Goal: Task Accomplishment & Management: Manage account settings

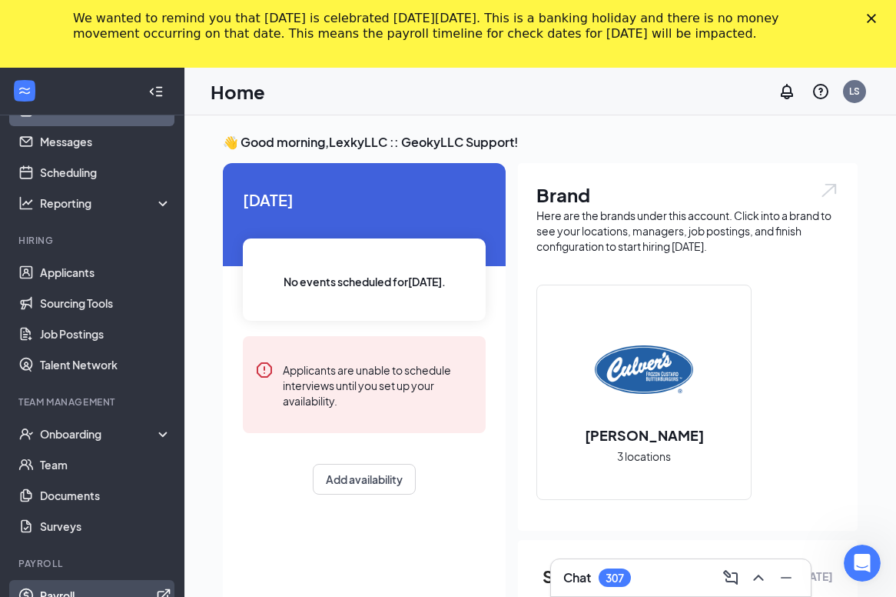
scroll to position [35, 0]
click at [870, 21] on polygon "Close" at bounding box center [871, 18] width 9 height 9
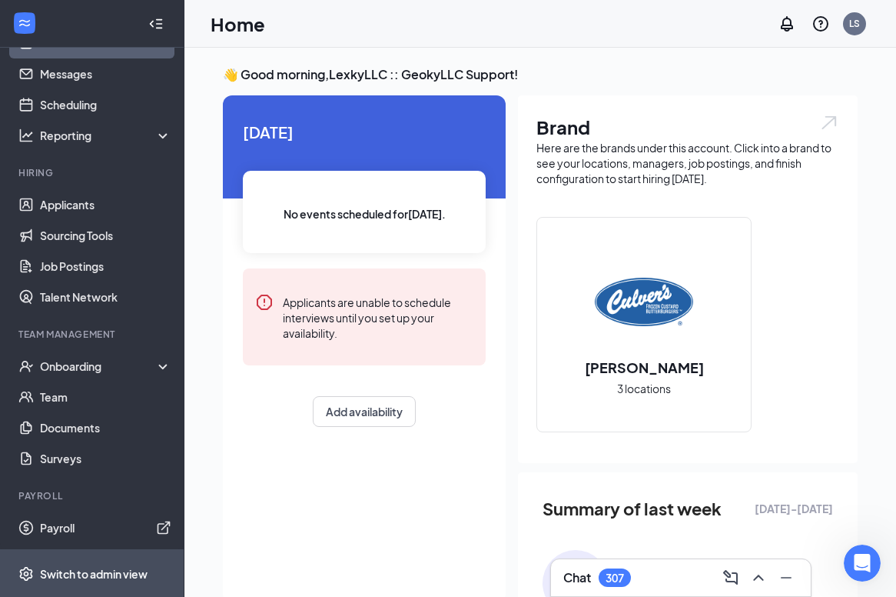
click at [114, 580] on div "Switch to admin view" at bounding box center [94, 573] width 108 height 15
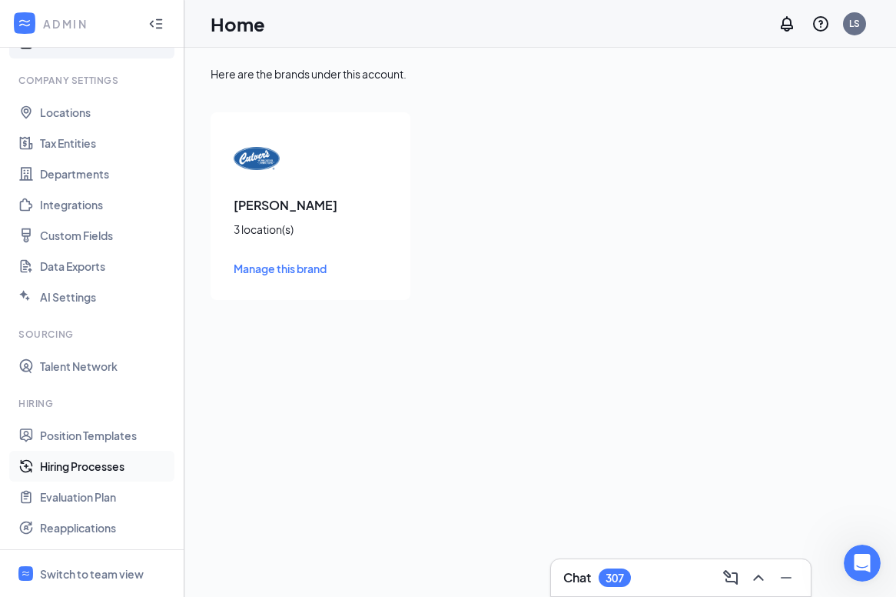
click at [93, 472] on link "Hiring Processes" at bounding box center [105, 465] width 131 height 31
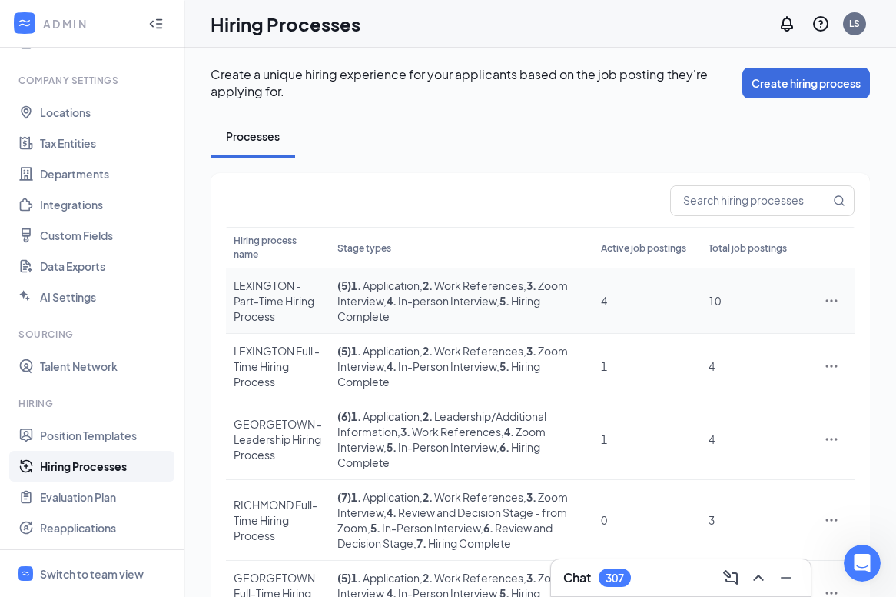
click at [261, 306] on div "LEXINGTON - Part-Time Hiring Process" at bounding box center [278, 301] width 88 height 46
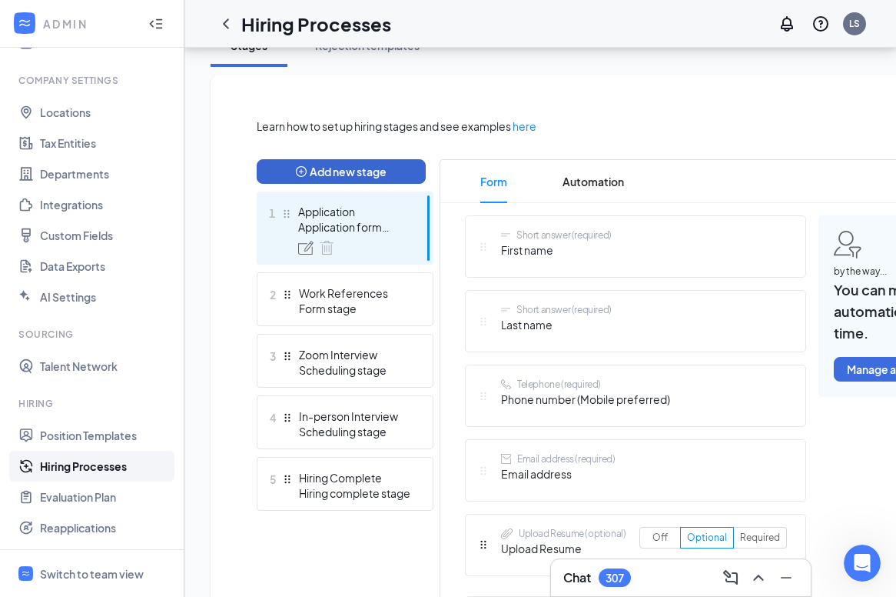
scroll to position [301, 0]
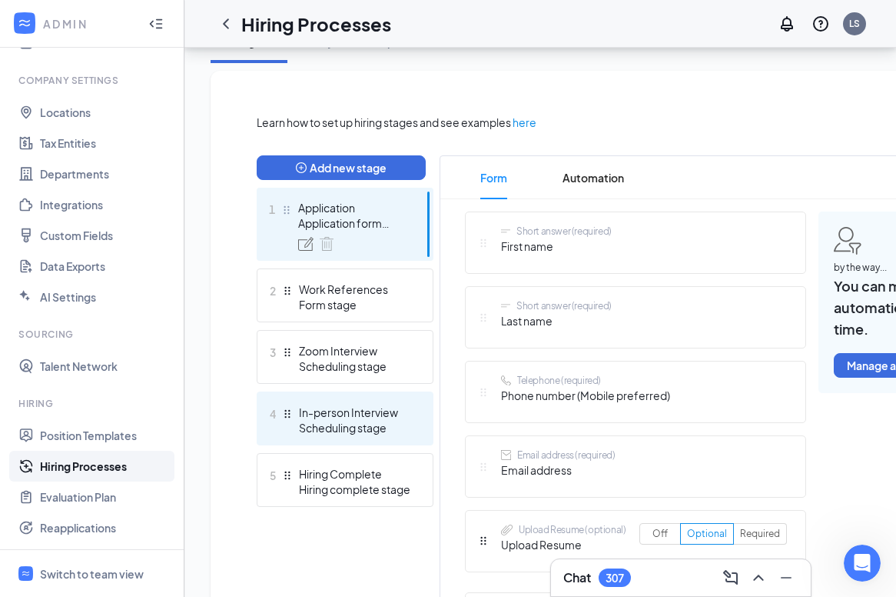
click at [349, 430] on div "Scheduling stage" at bounding box center [355, 427] width 112 height 15
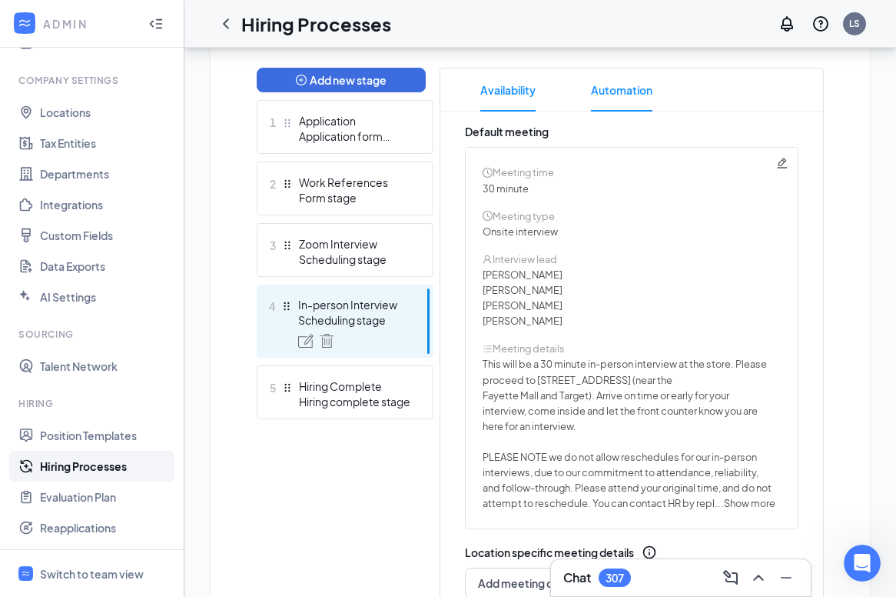
scroll to position [407, 0]
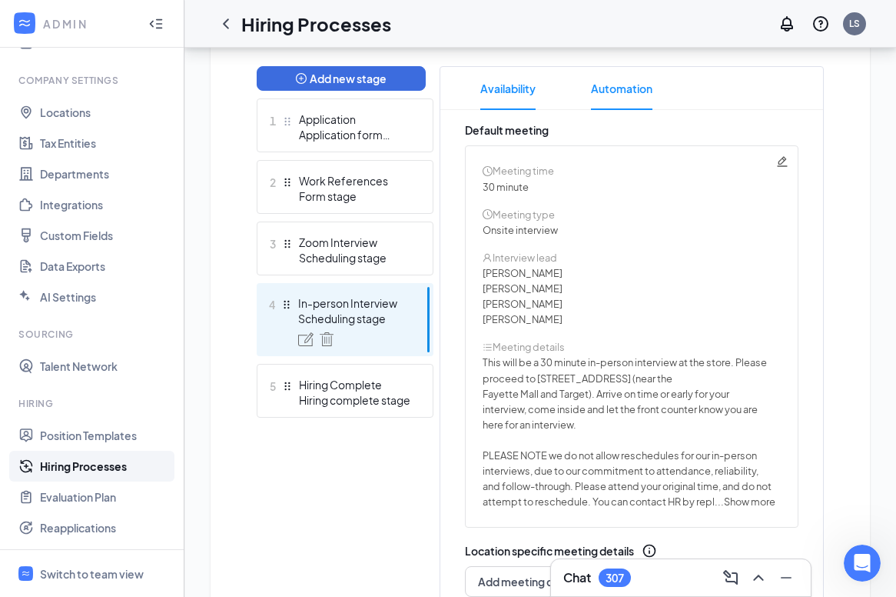
click at [619, 88] on span "Automation" at bounding box center [621, 88] width 61 height 43
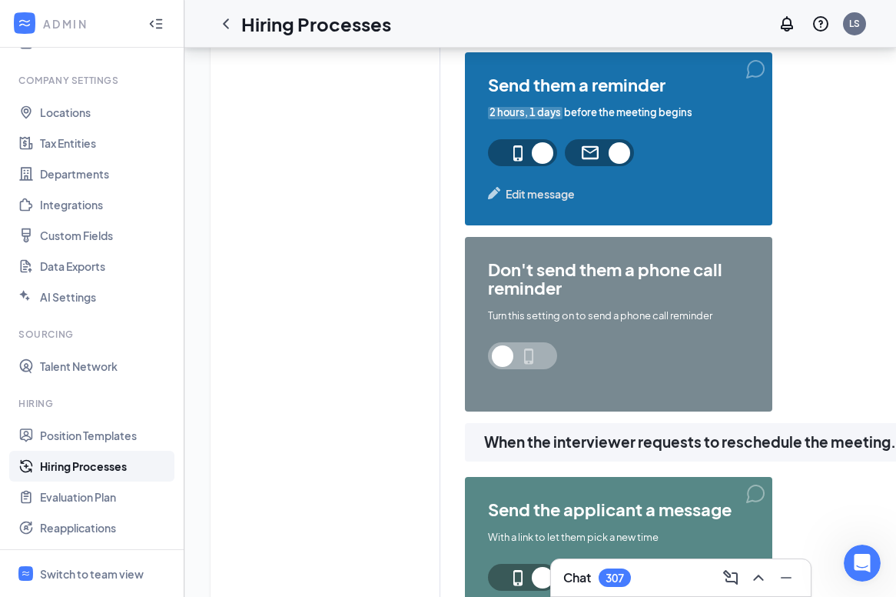
scroll to position [1159, 0]
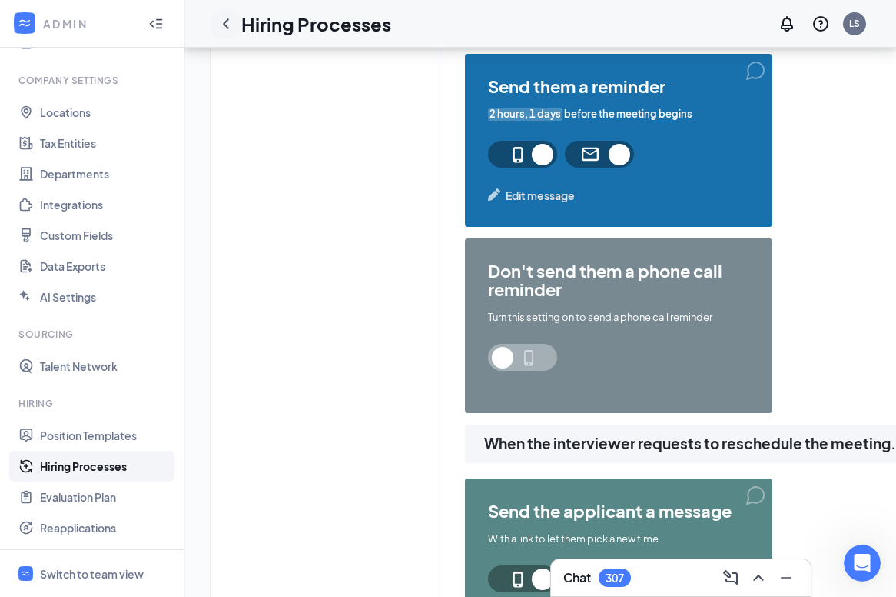
click at [231, 27] on icon "ChevronLeft" at bounding box center [226, 24] width 18 height 18
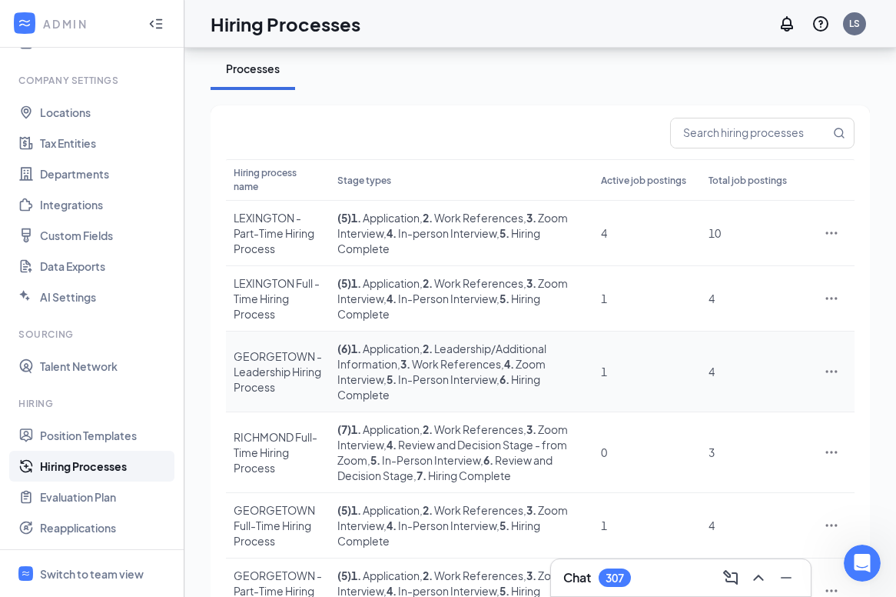
scroll to position [77, 0]
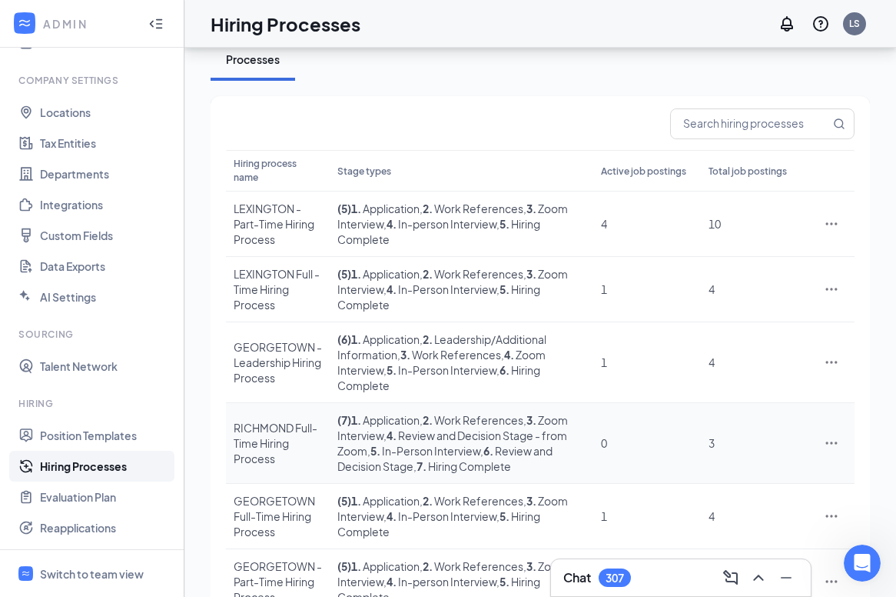
click at [264, 445] on div "RICHMOND Full-Time Hiring Process" at bounding box center [278, 443] width 88 height 46
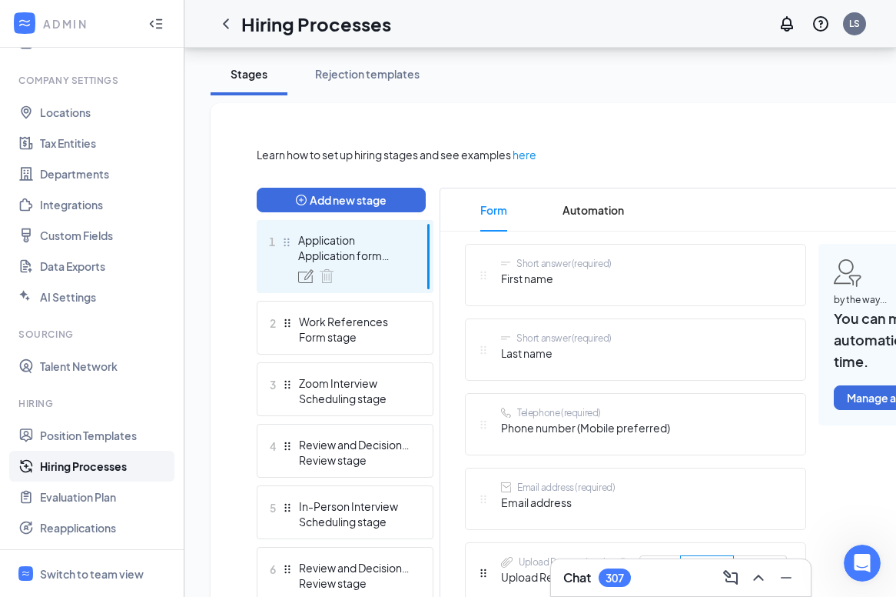
scroll to position [294, 0]
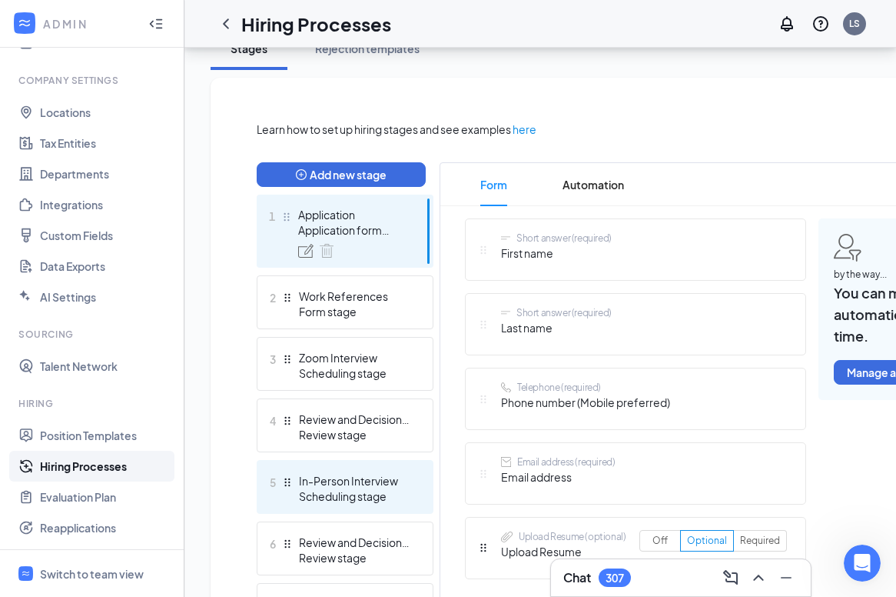
click at [362, 470] on div "5 In-Person Interview Scheduling stage" at bounding box center [345, 487] width 177 height 54
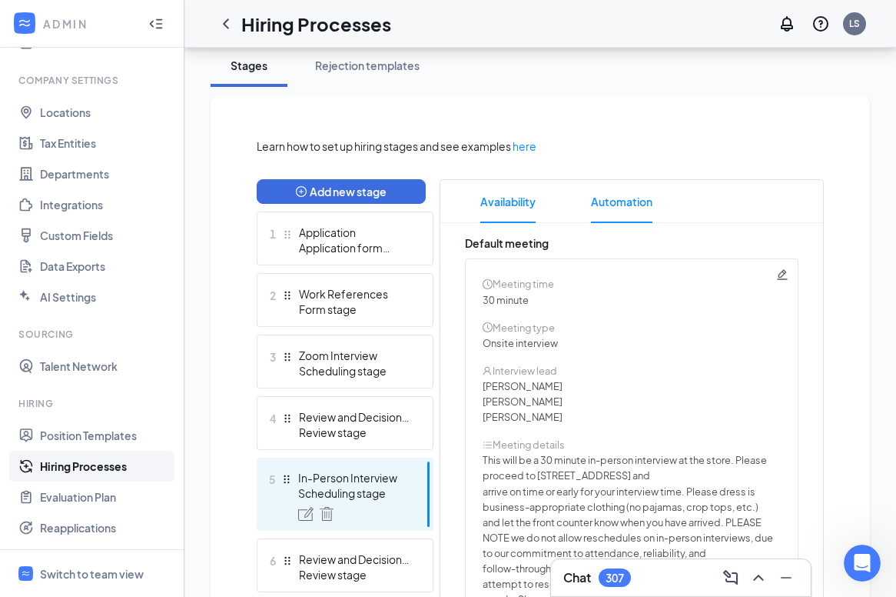
click at [601, 201] on span "Automation" at bounding box center [621, 201] width 61 height 43
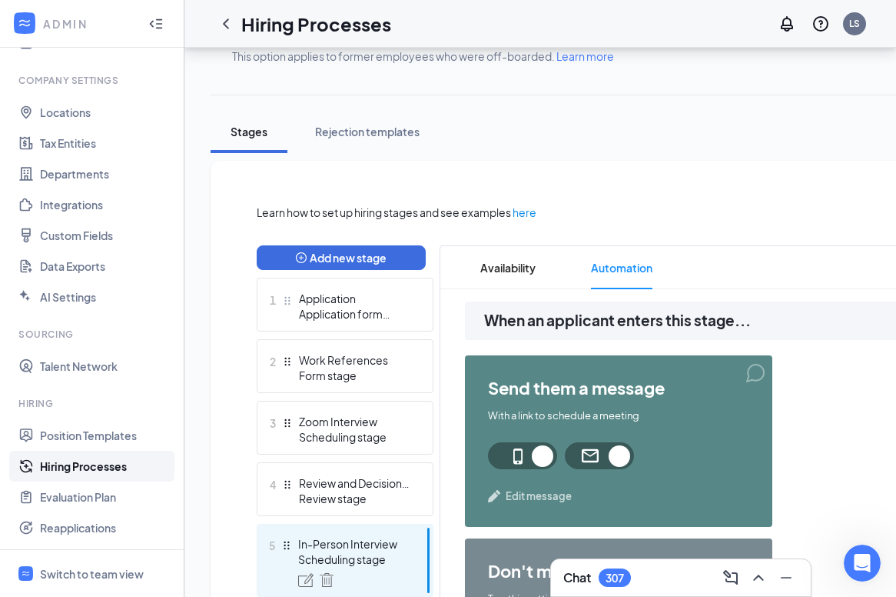
scroll to position [275, 0]
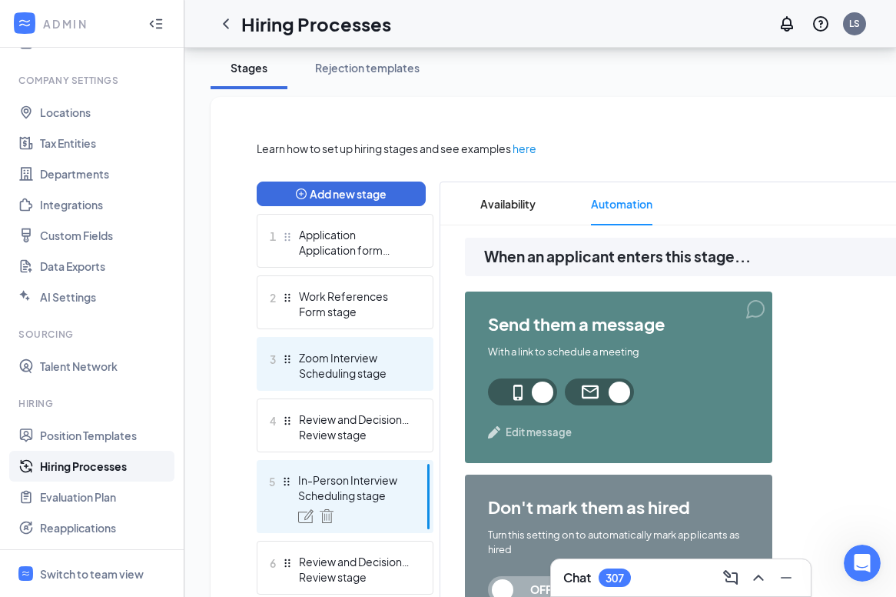
click at [354, 353] on div "Zoom Interview" at bounding box center [355, 357] width 112 height 15
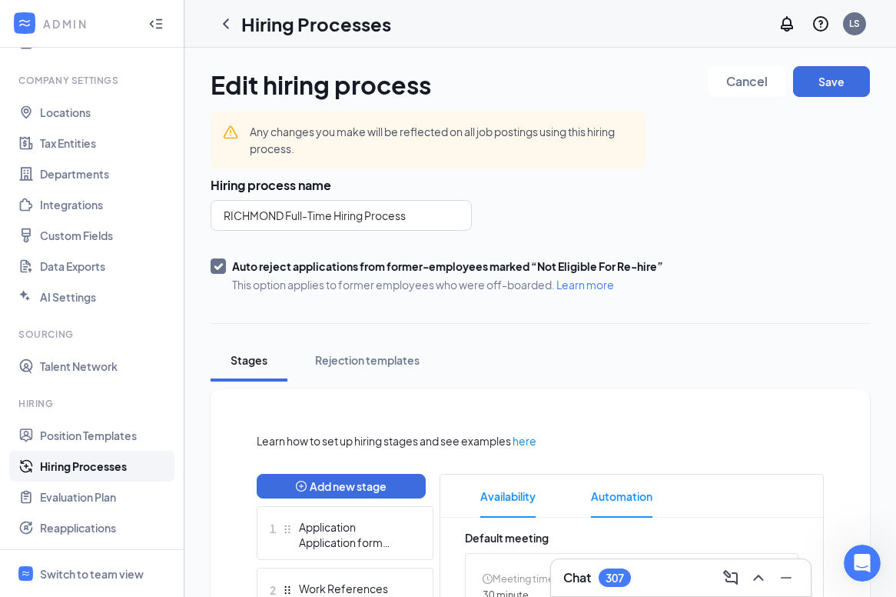
click at [614, 480] on span "Automation" at bounding box center [621, 495] width 61 height 43
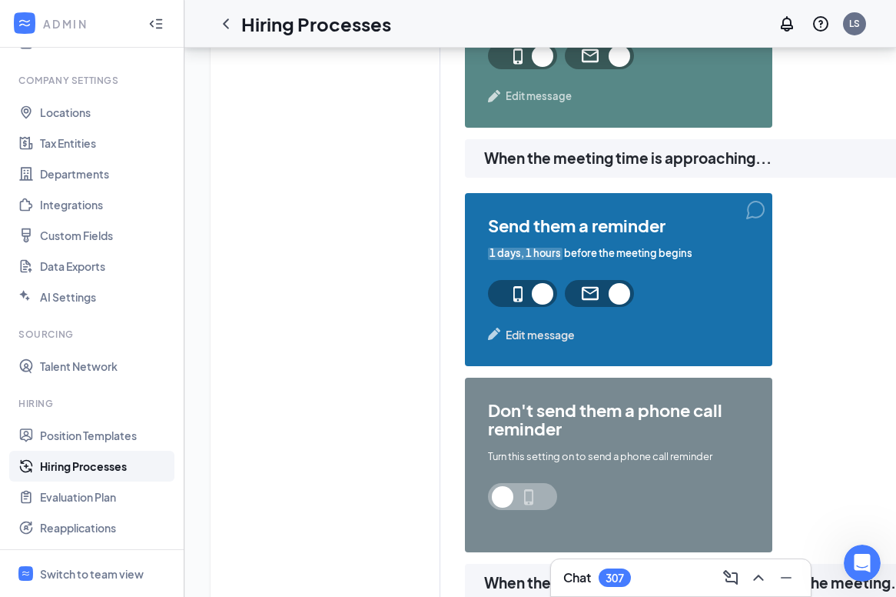
scroll to position [1036, 0]
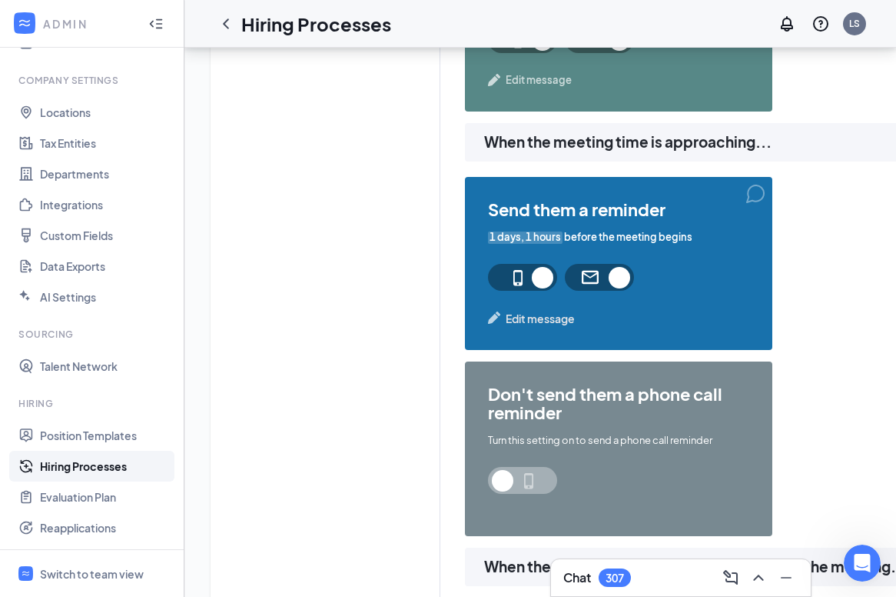
click at [83, 460] on link "Hiring Processes" at bounding box center [105, 465] width 131 height 31
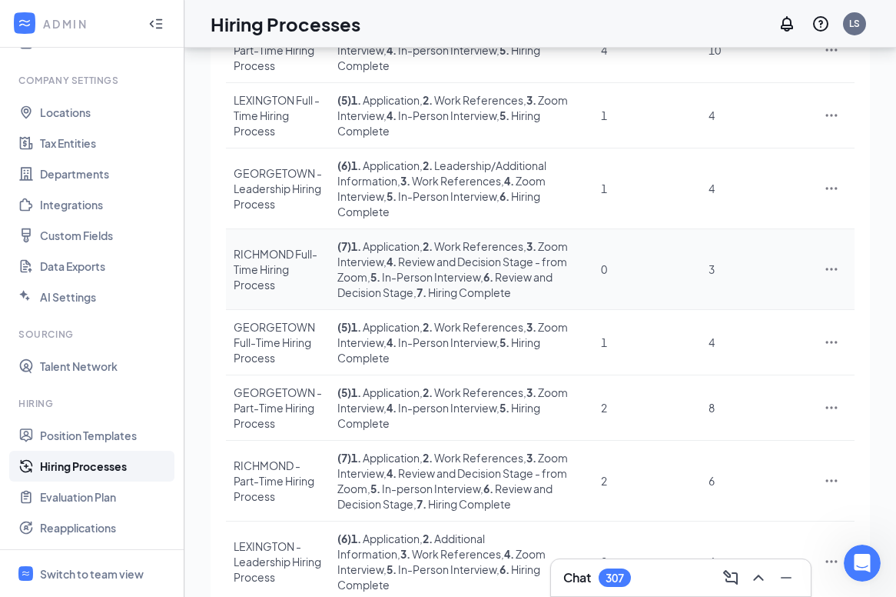
scroll to position [295, 0]
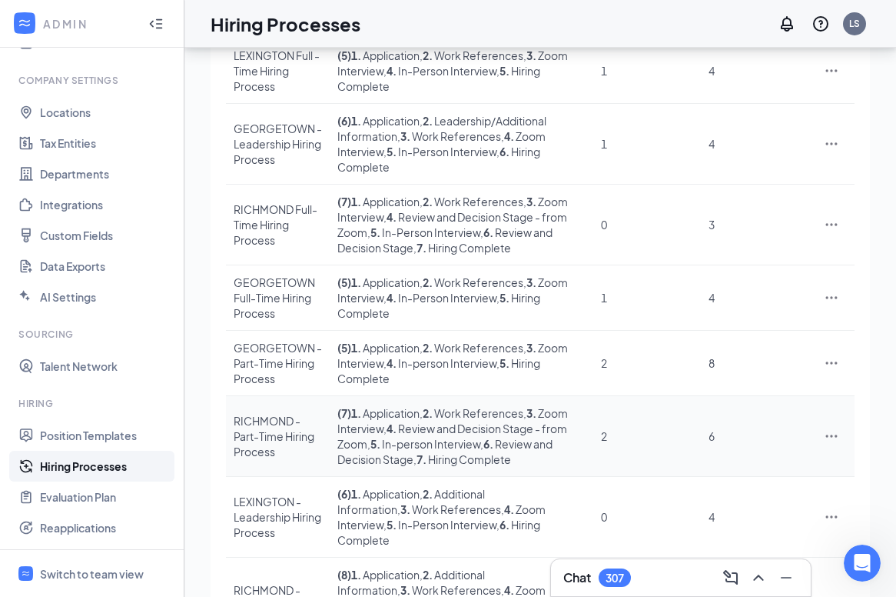
click at [246, 428] on div "RICHMOND - Part-Time Hiring Process" at bounding box center [278, 436] width 88 height 46
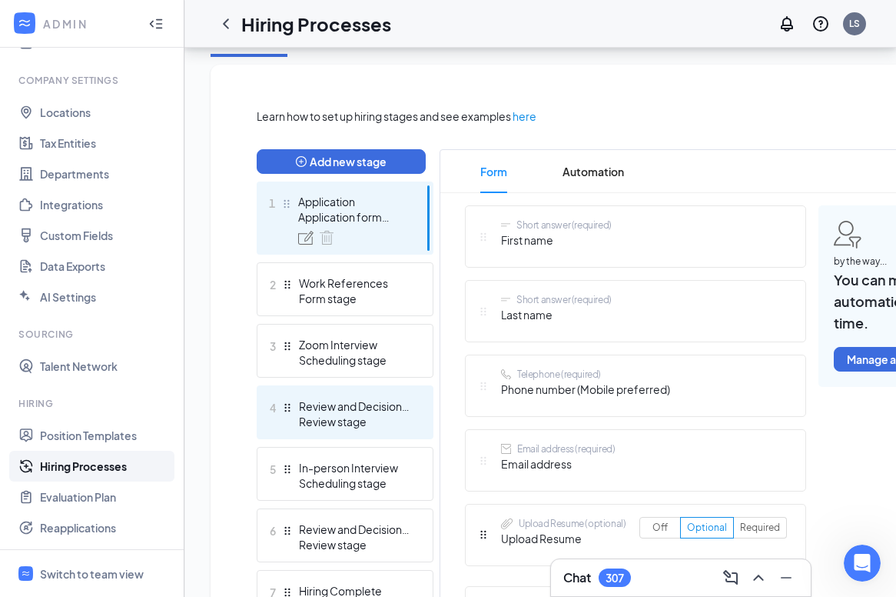
scroll to position [334, 0]
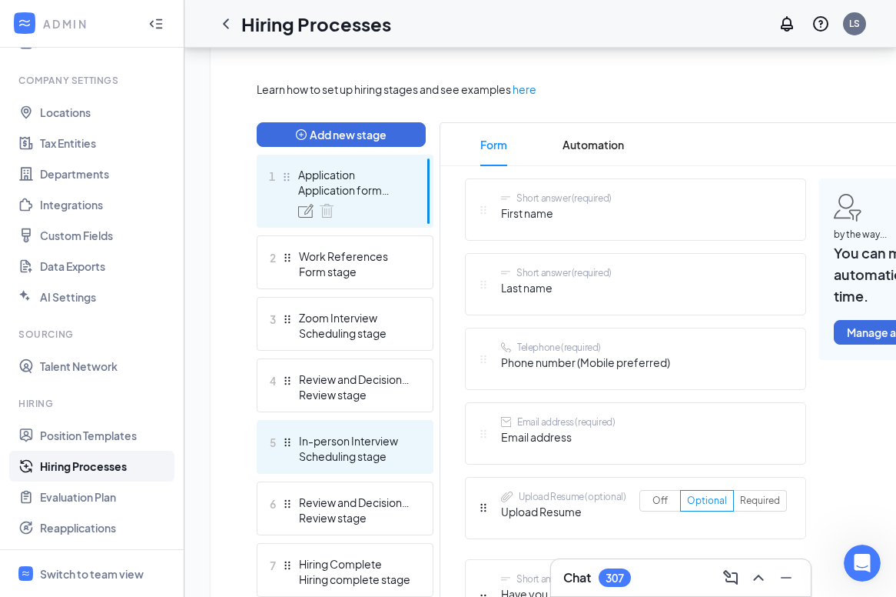
click at [366, 441] on div "In-person Interview" at bounding box center [355, 440] width 112 height 15
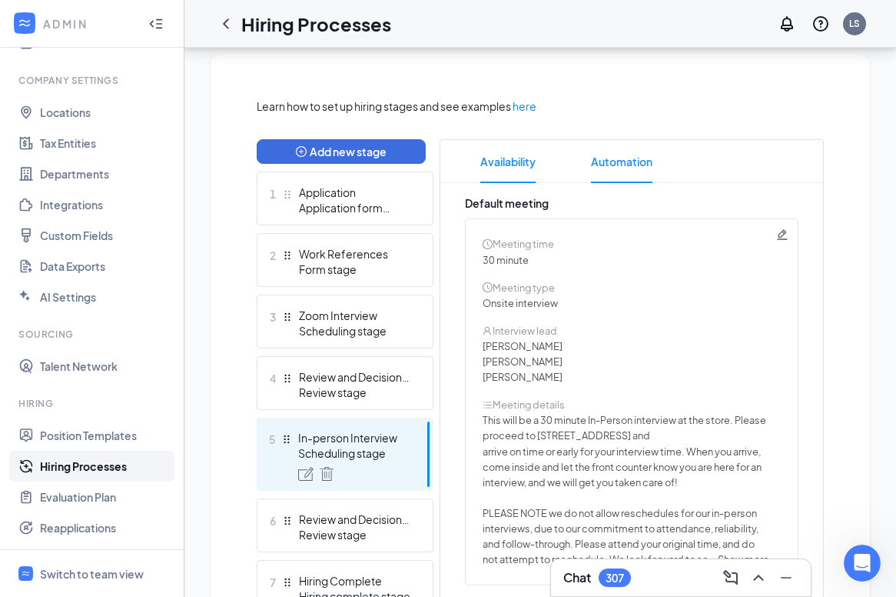
click at [616, 162] on span "Automation" at bounding box center [621, 161] width 61 height 43
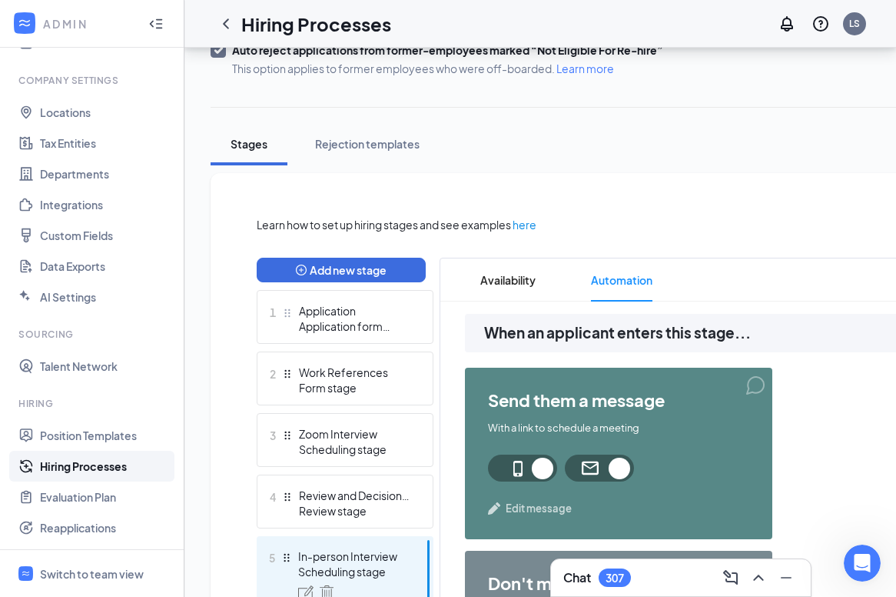
scroll to position [143, 0]
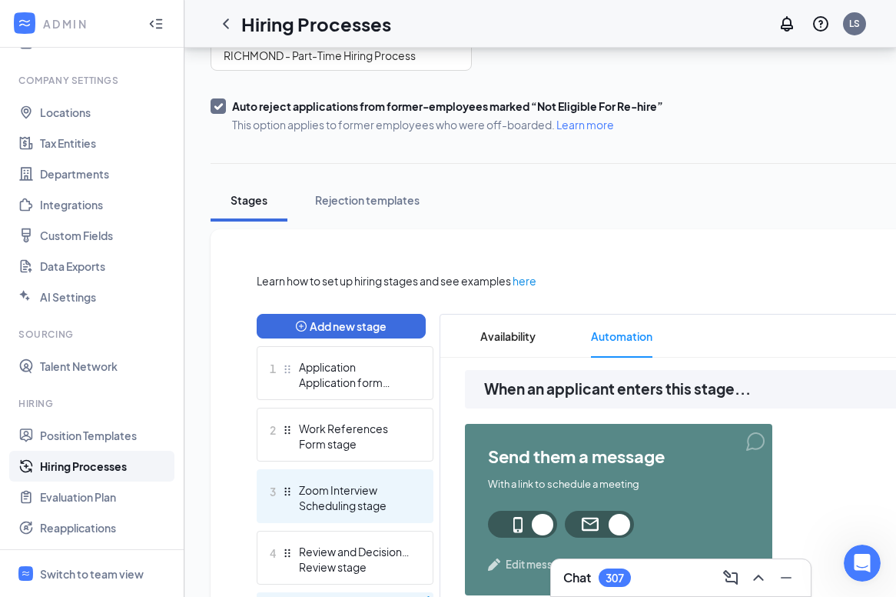
click at [334, 515] on div "3 Zoom Interview Scheduling stage" at bounding box center [345, 496] width 177 height 54
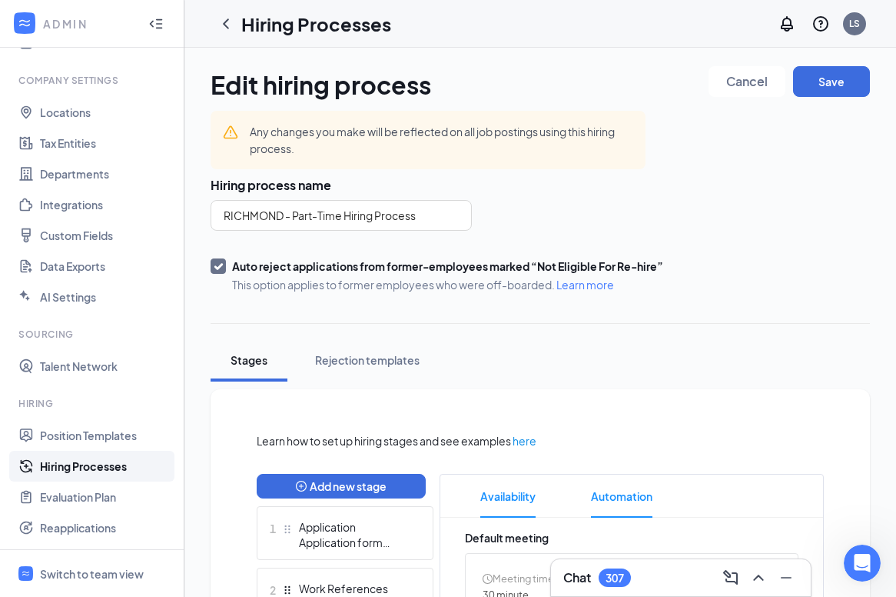
click at [596, 502] on span "Automation" at bounding box center [621, 495] width 61 height 43
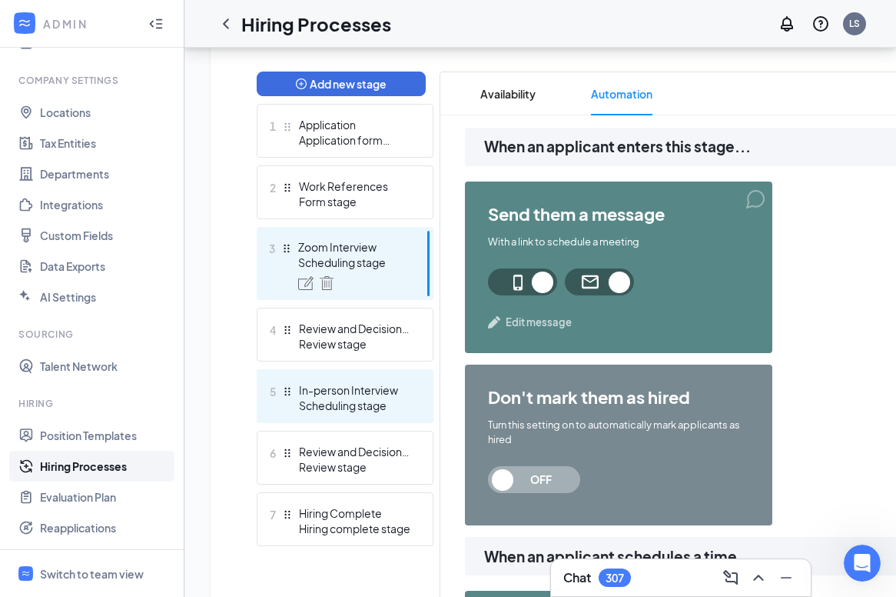
scroll to position [388, 0]
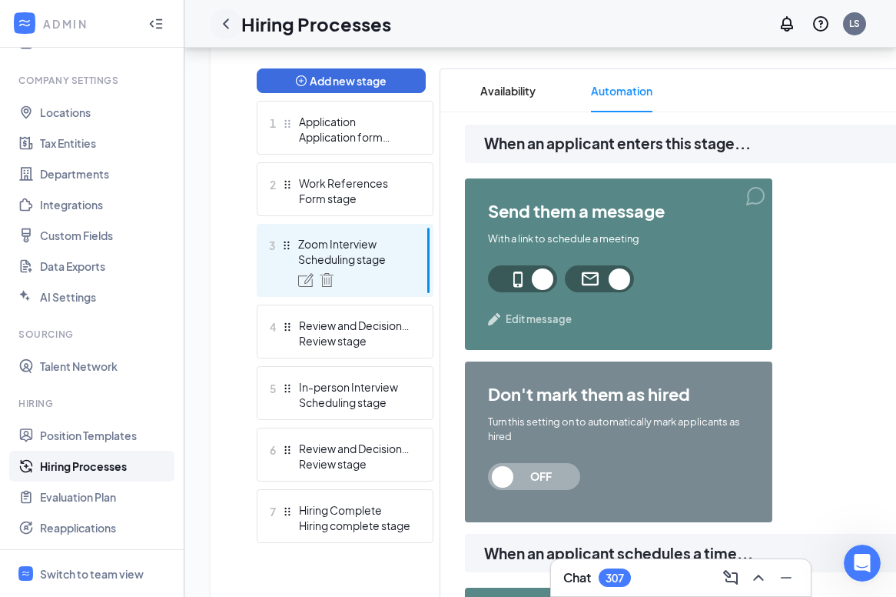
click at [222, 24] on icon "ChevronLeft" at bounding box center [226, 24] width 18 height 18
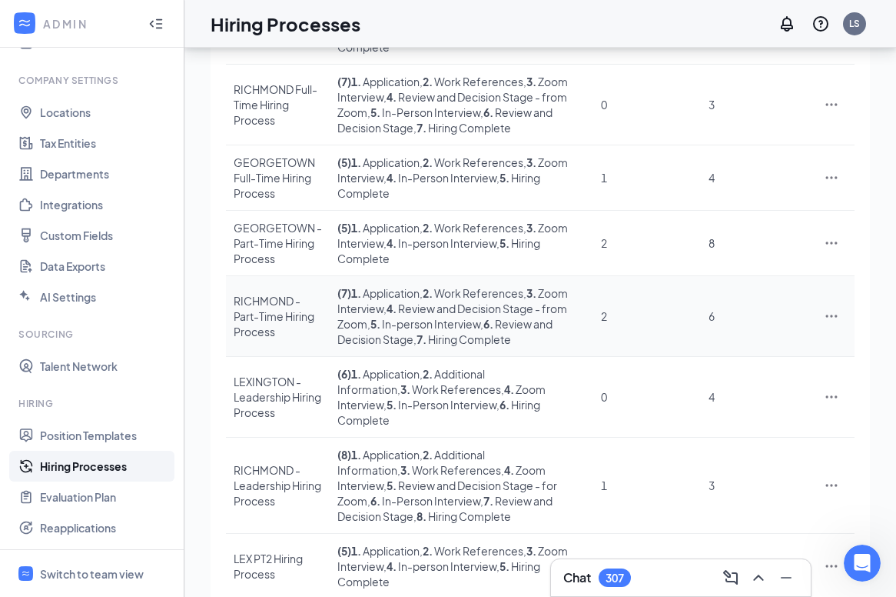
scroll to position [420, 0]
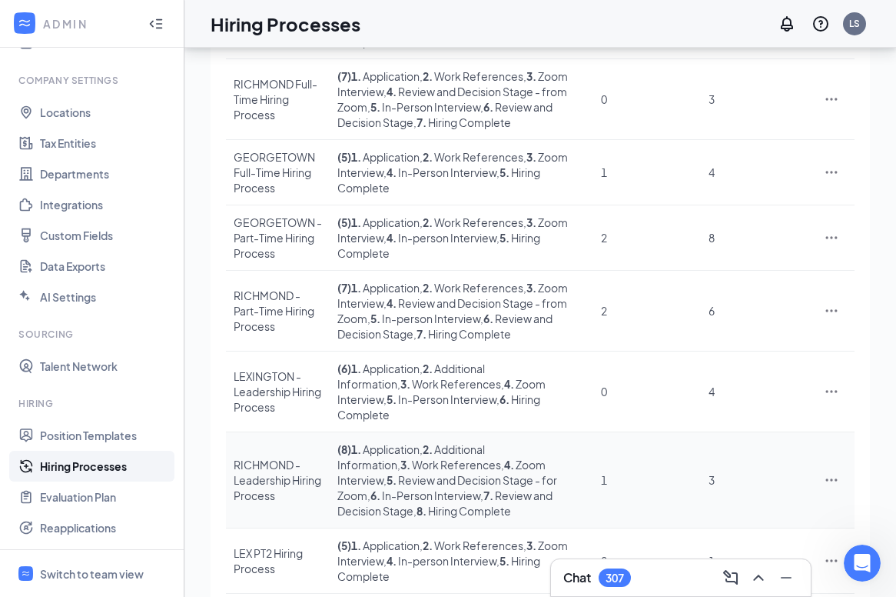
click at [246, 478] on div "RICHMOND - Leadership Hiring Process" at bounding box center [278, 480] width 88 height 46
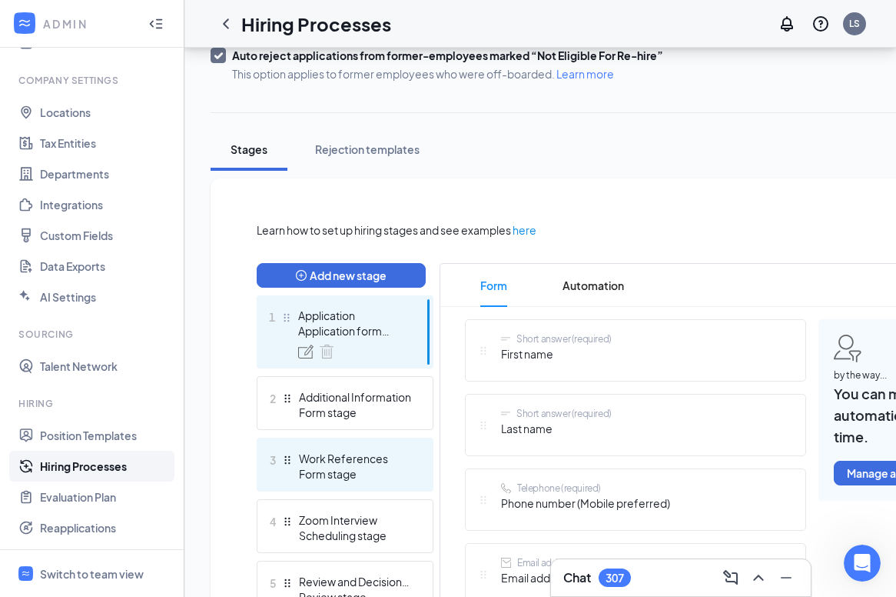
scroll to position [203, 0]
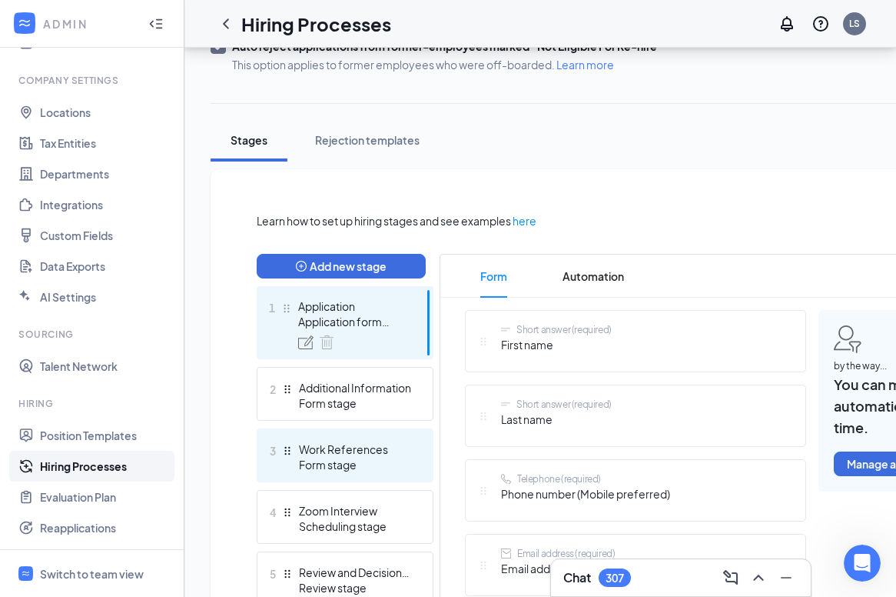
click at [341, 517] on div "Zoom Interview" at bounding box center [355, 510] width 112 height 15
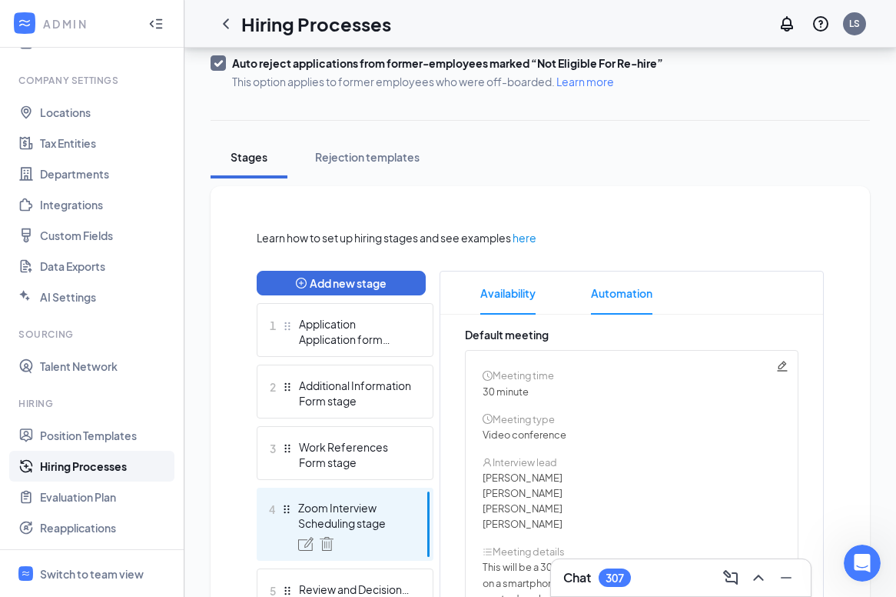
click at [630, 300] on span "Automation" at bounding box center [621, 292] width 61 height 43
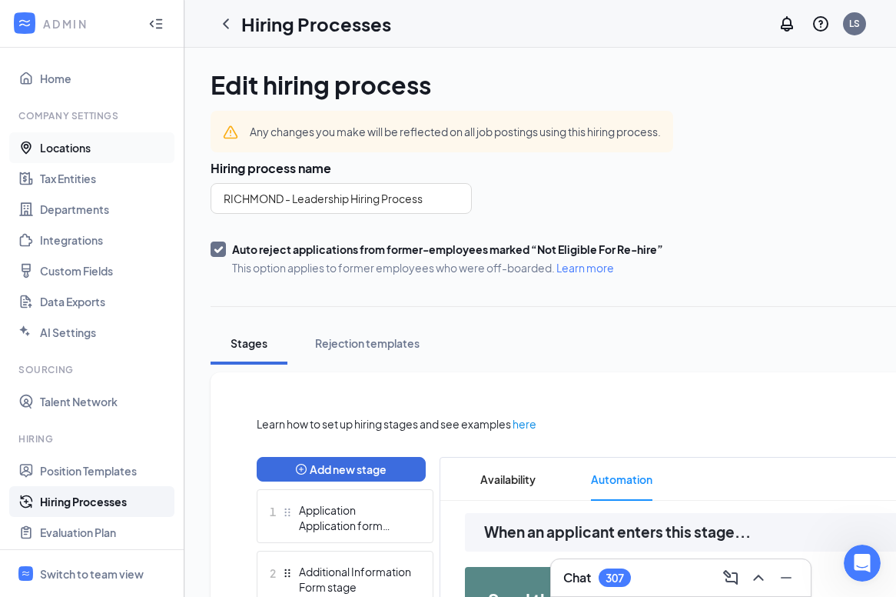
click at [56, 150] on link "Locations" at bounding box center [105, 147] width 131 height 31
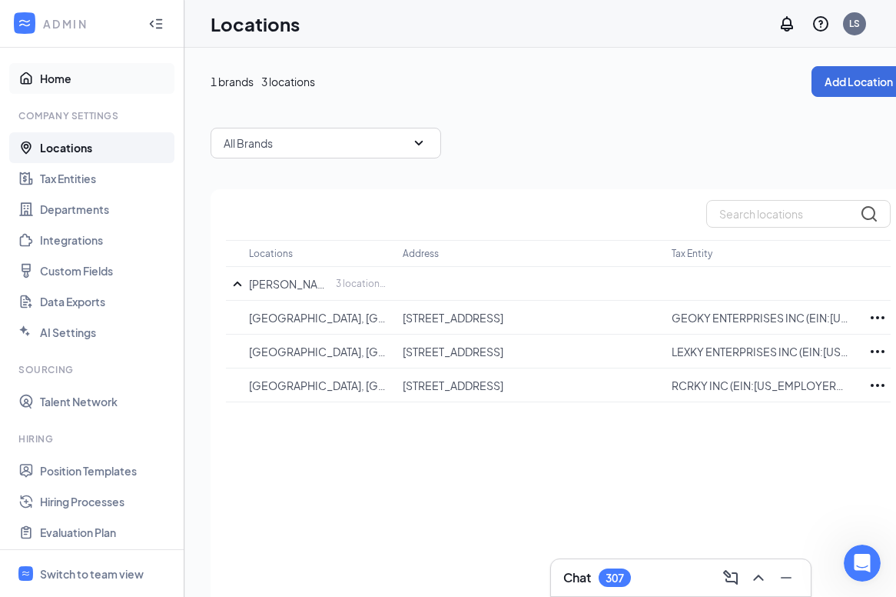
click at [44, 75] on link "Home" at bounding box center [105, 78] width 131 height 31
